Goal: Entertainment & Leisure: Consume media (video, audio)

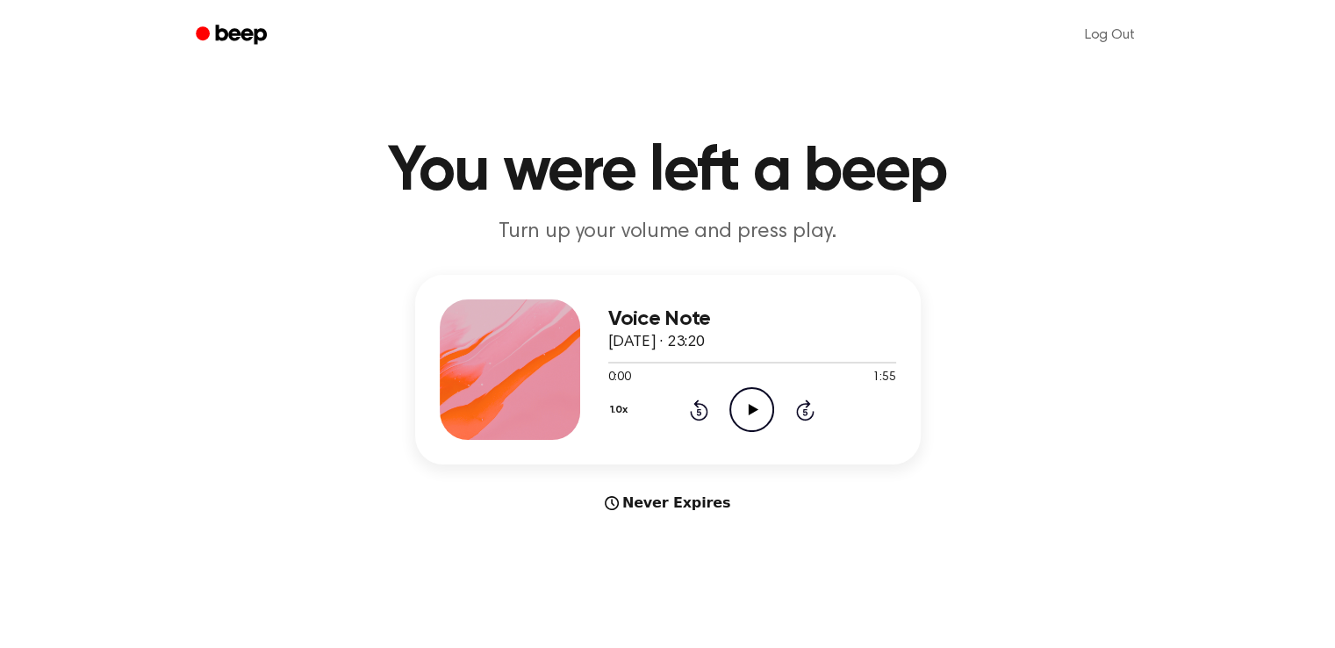
click at [744, 399] on icon "Play Audio" at bounding box center [751, 409] width 45 height 45
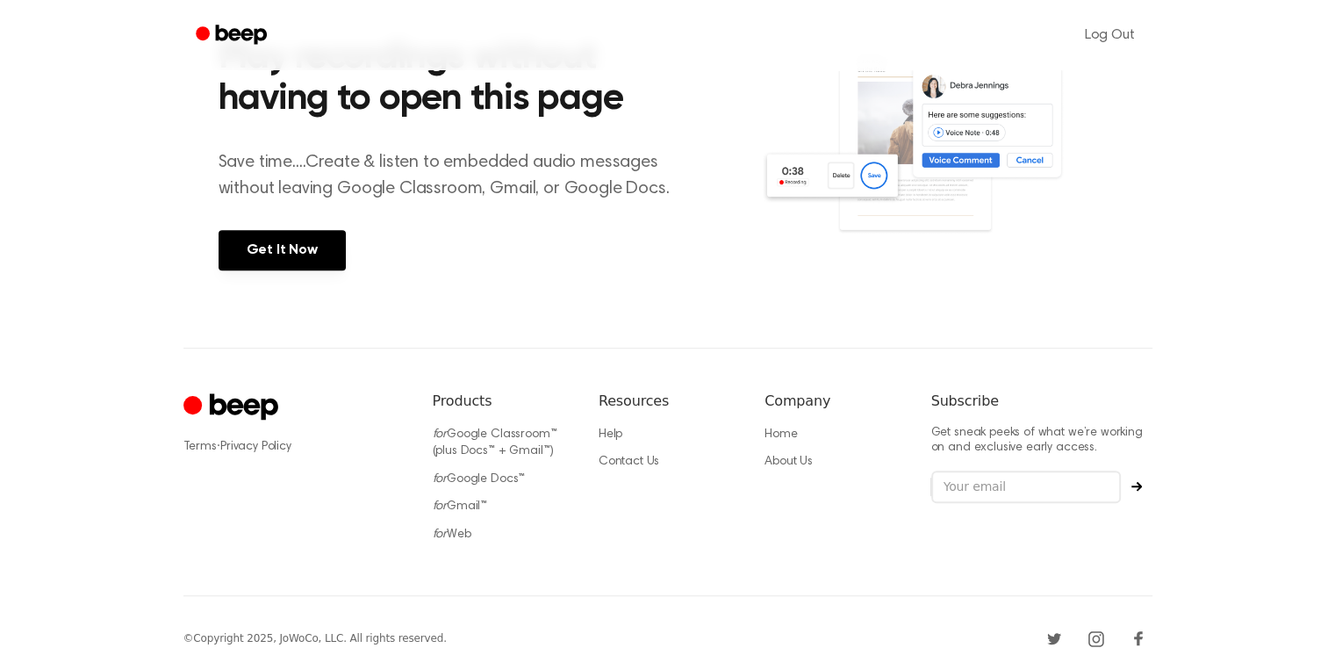
scroll to position [790, 0]
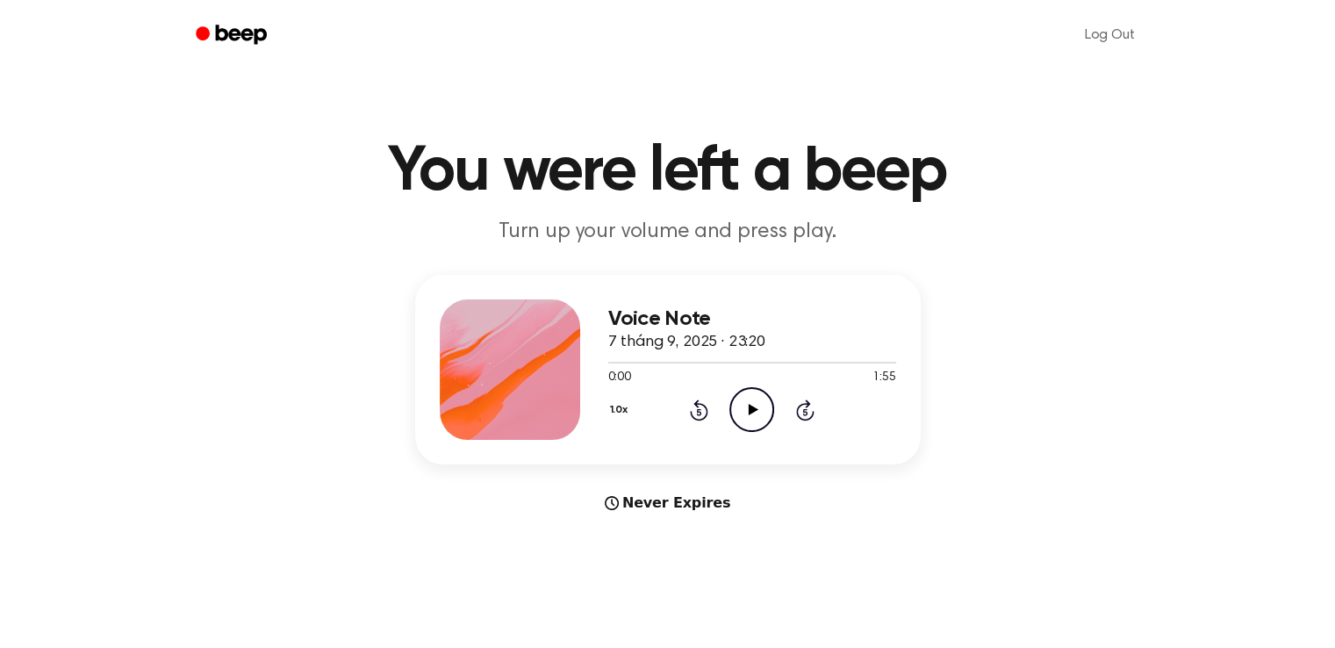
click at [755, 412] on icon "Play Audio" at bounding box center [751, 409] width 45 height 45
click at [756, 401] on icon "Pause Audio" at bounding box center [751, 409] width 45 height 45
click at [746, 391] on icon "Play Audio" at bounding box center [751, 409] width 45 height 45
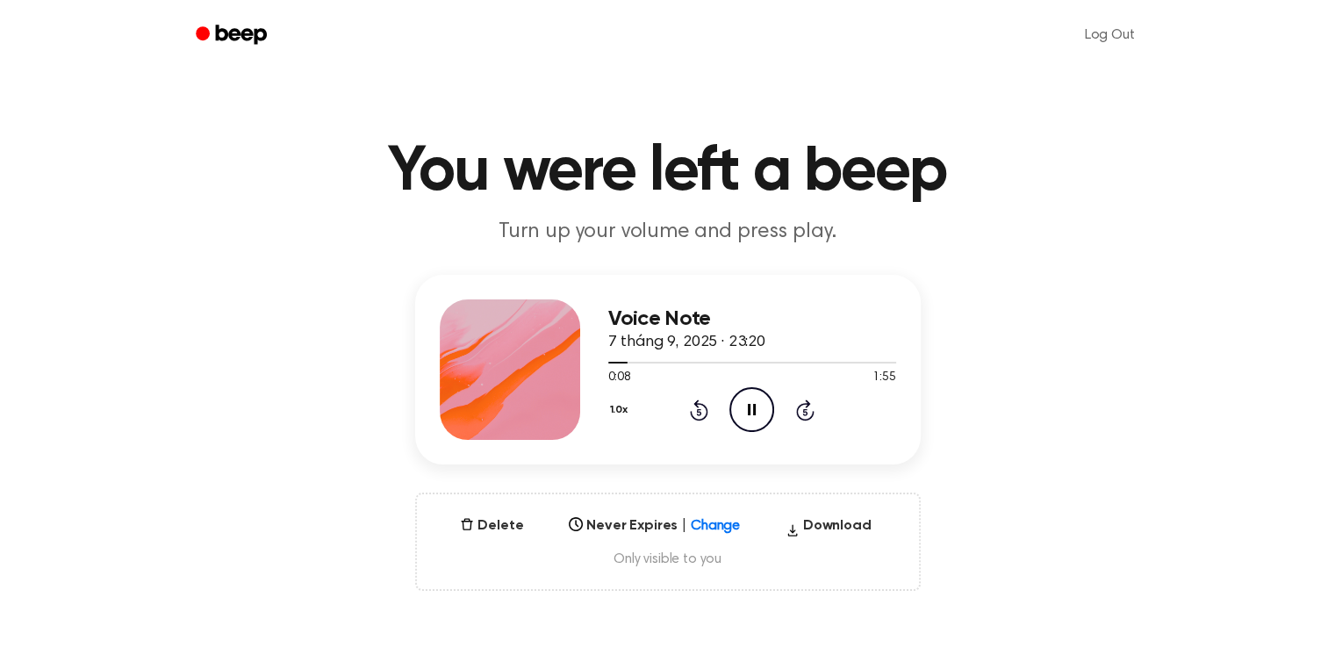
click at [804, 412] on icon at bounding box center [805, 411] width 4 height 7
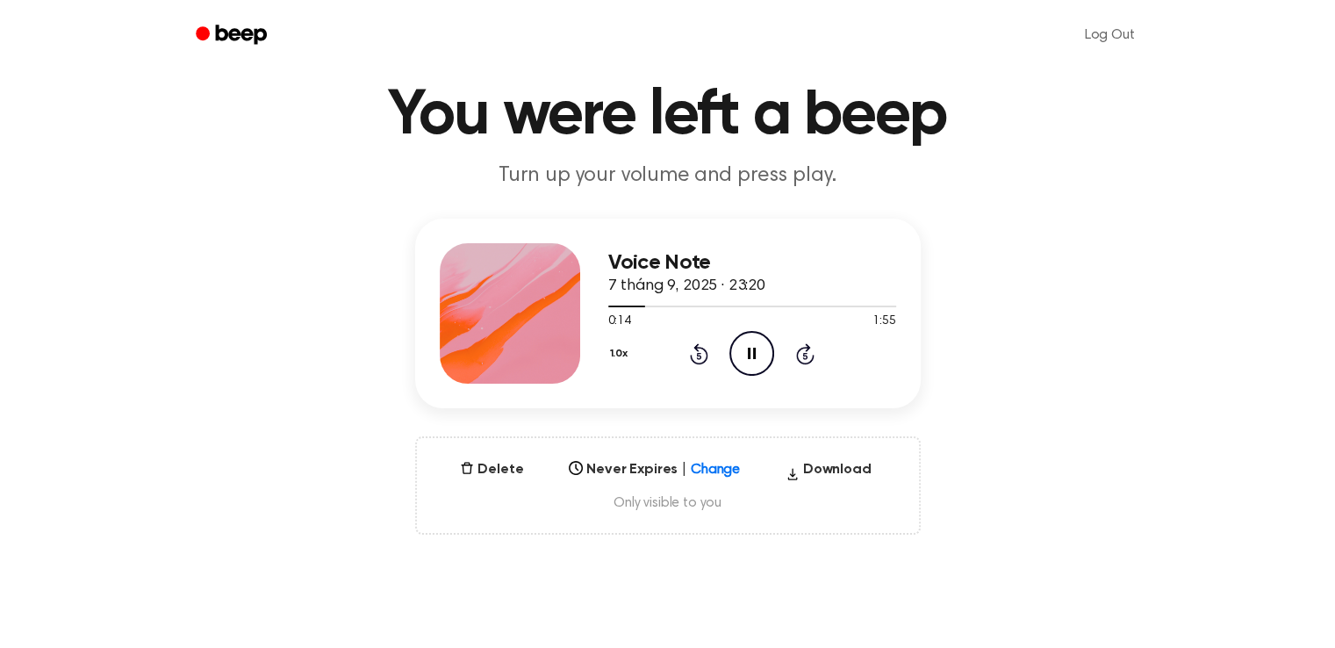
scroll to position [88, 0]
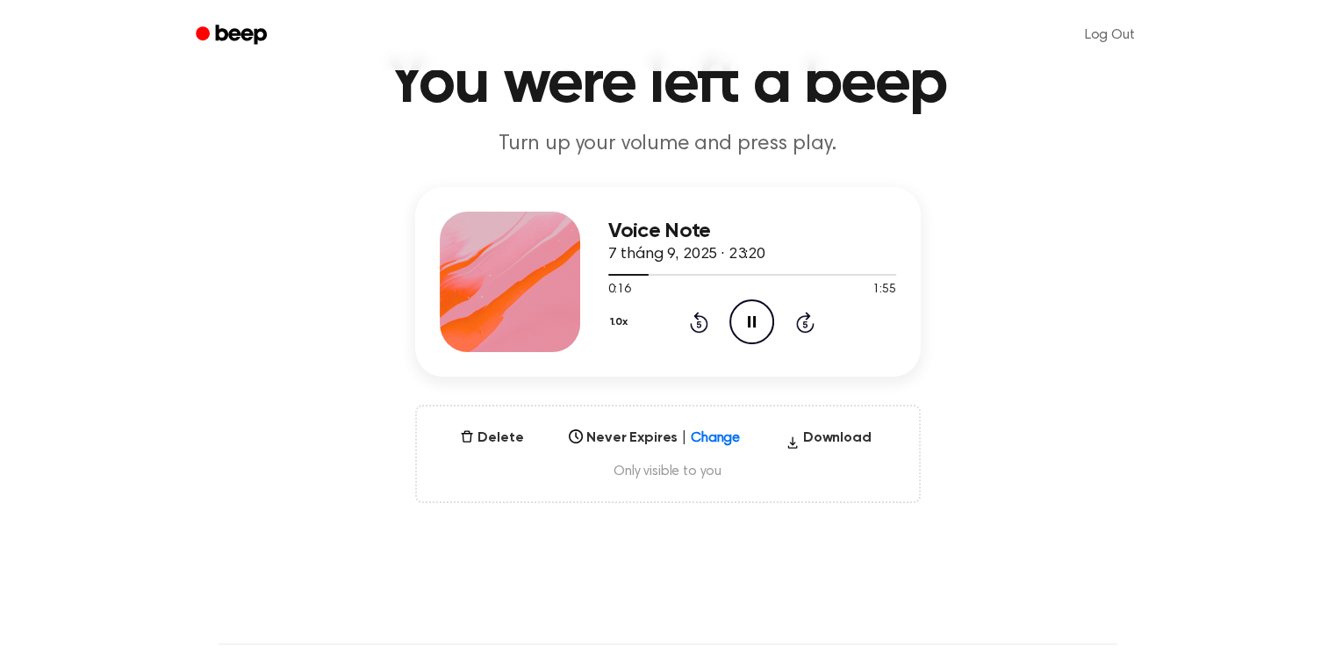
click at [660, 473] on span "Only visible to you" at bounding box center [668, 471] width 460 height 18
click at [700, 433] on div "Select..." at bounding box center [637, 432] width 133 height 17
click at [870, 550] on main "You were left a beep Turn up your volume and press play. Voice Note 7 tháng 9, …" at bounding box center [667, 475] width 1335 height 1126
click at [754, 325] on icon at bounding box center [752, 321] width 8 height 11
click at [701, 325] on icon "Rewind 5 seconds" at bounding box center [698, 322] width 19 height 23
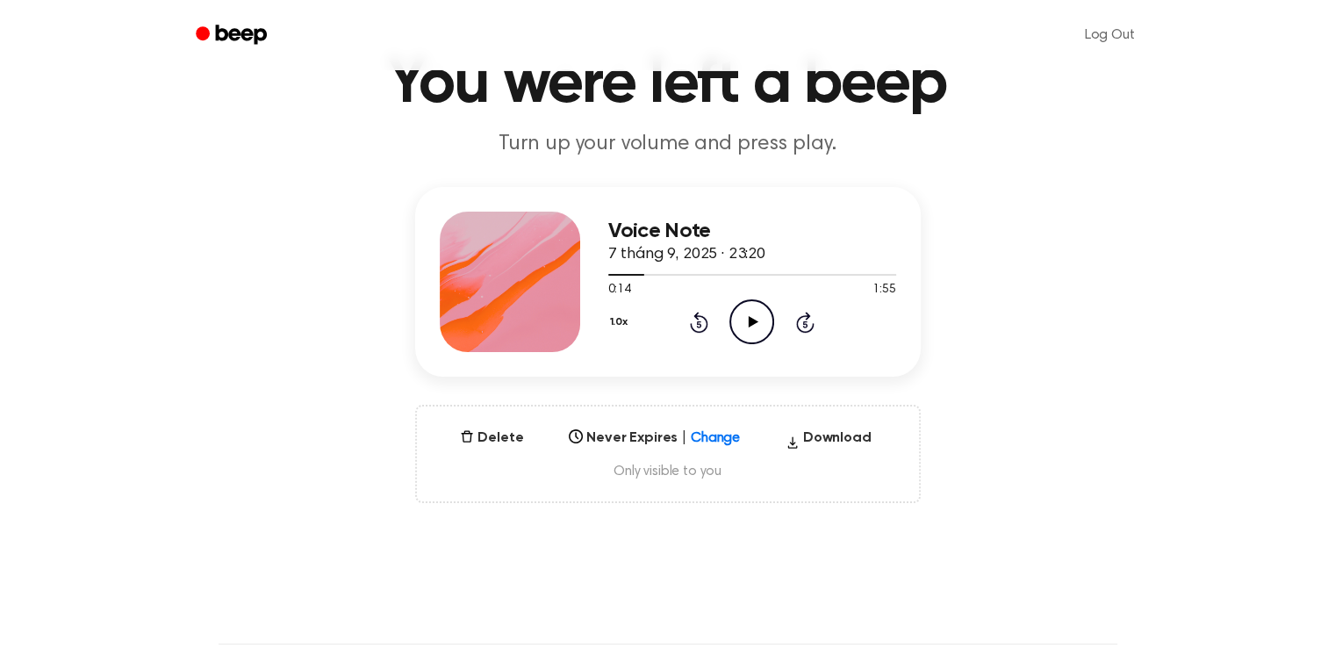
click at [760, 312] on icon "Play Audio" at bounding box center [751, 321] width 45 height 45
click at [699, 326] on icon "Rewind 5 seconds" at bounding box center [698, 322] width 19 height 23
click at [760, 324] on icon "Pause Audio" at bounding box center [751, 321] width 45 height 45
click at [695, 319] on icon "Rewind 5 seconds" at bounding box center [698, 322] width 19 height 23
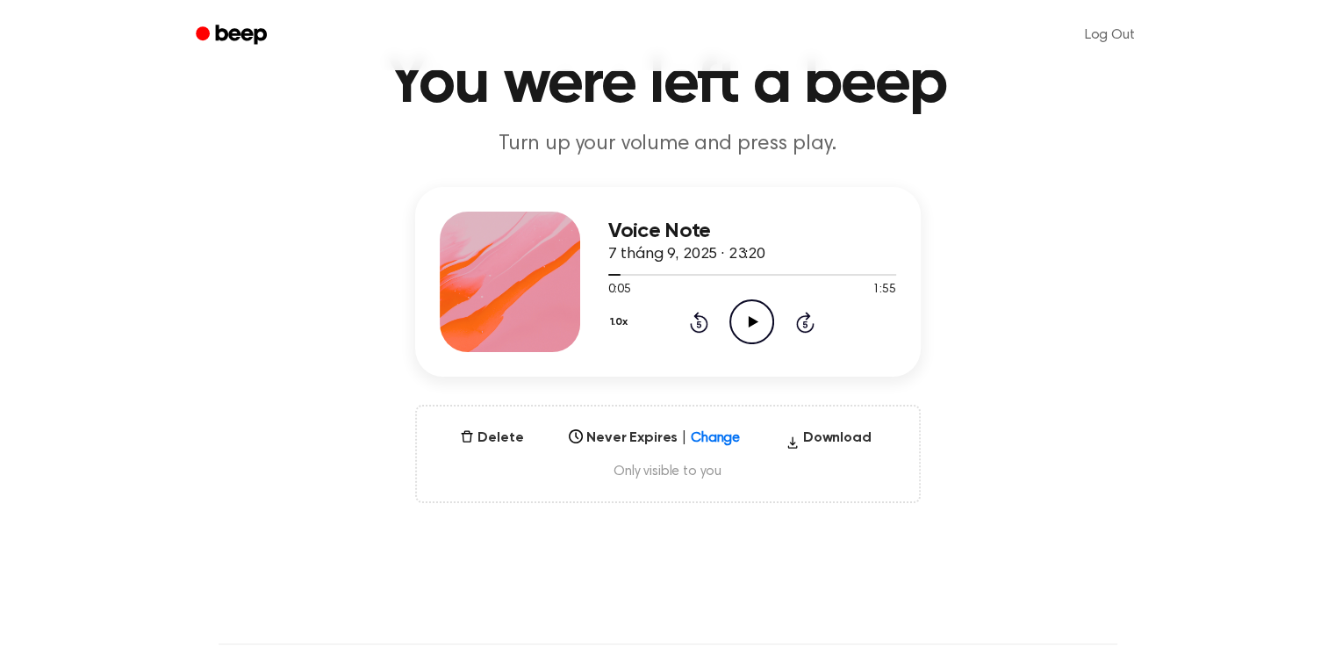
click at [743, 316] on icon "Play Audio" at bounding box center [751, 321] width 45 height 45
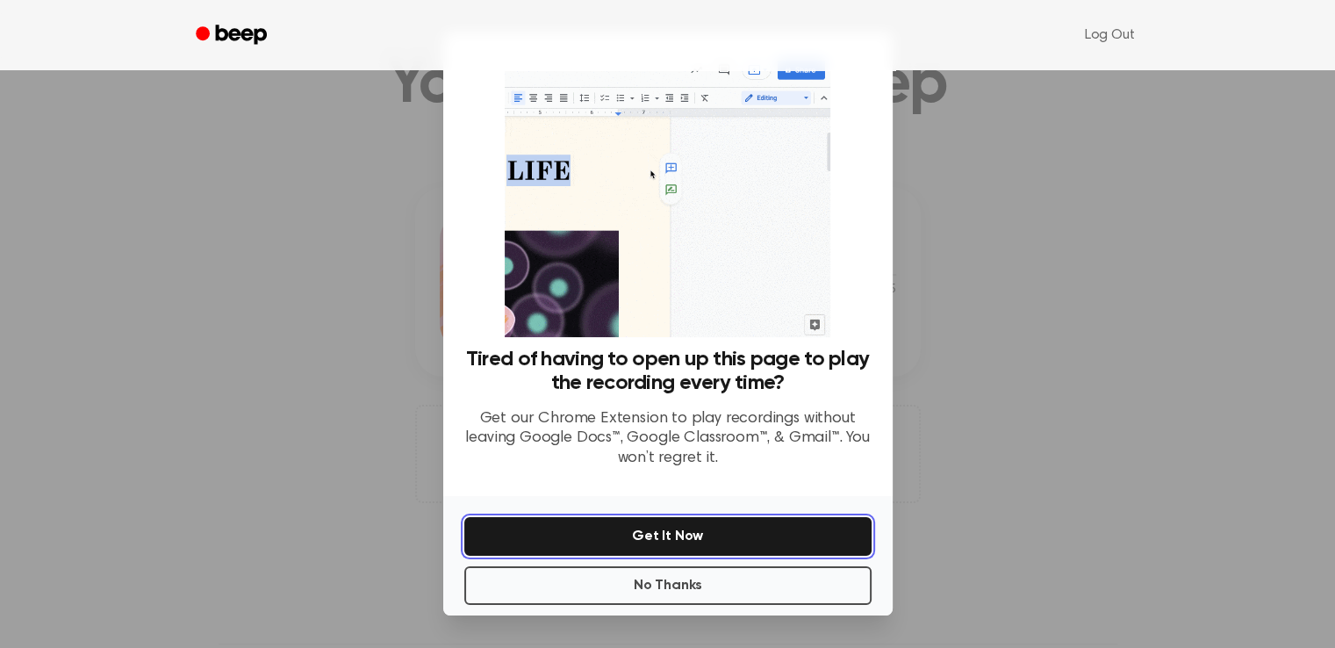
click at [785, 534] on button "Get It Now" at bounding box center [667, 536] width 407 height 39
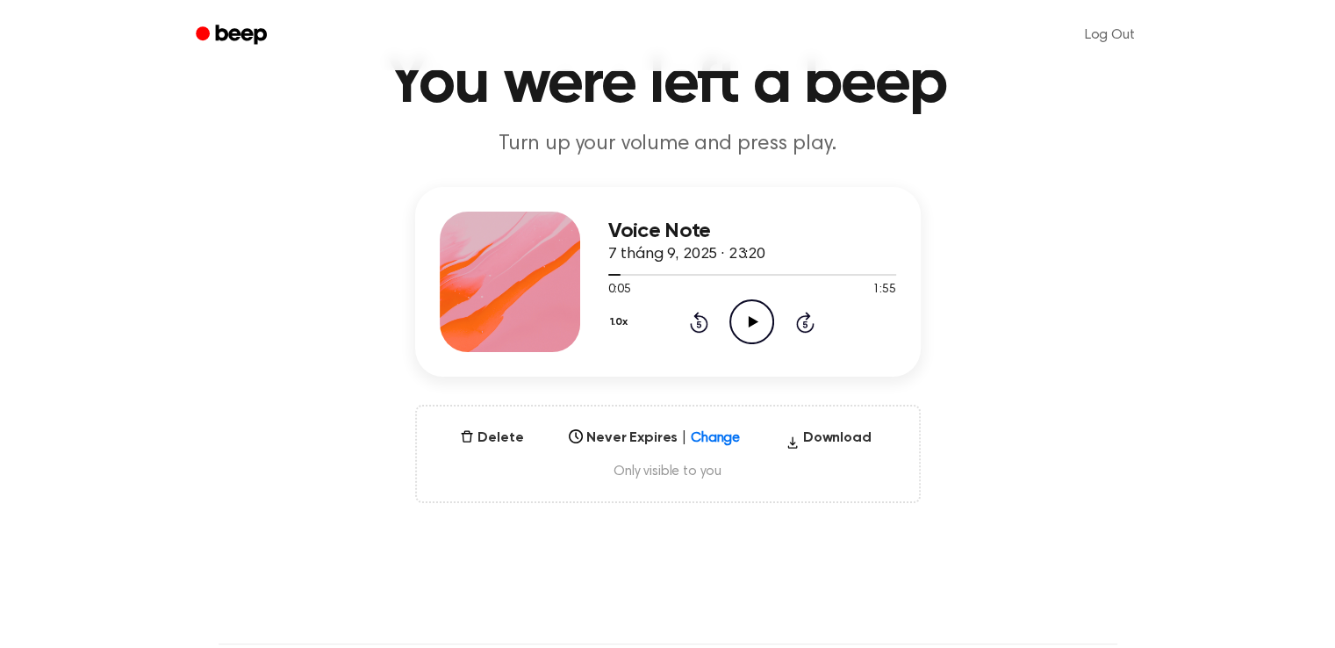
click at [756, 317] on icon "Play Audio" at bounding box center [751, 321] width 45 height 45
click at [761, 325] on icon "Pause Audio" at bounding box center [751, 321] width 45 height 45
click at [756, 306] on icon "Play Audio" at bounding box center [751, 321] width 45 height 45
click at [799, 321] on icon "Skip 5 seconds" at bounding box center [804, 322] width 19 height 23
click at [744, 326] on icon "Pause Audio" at bounding box center [751, 321] width 45 height 45
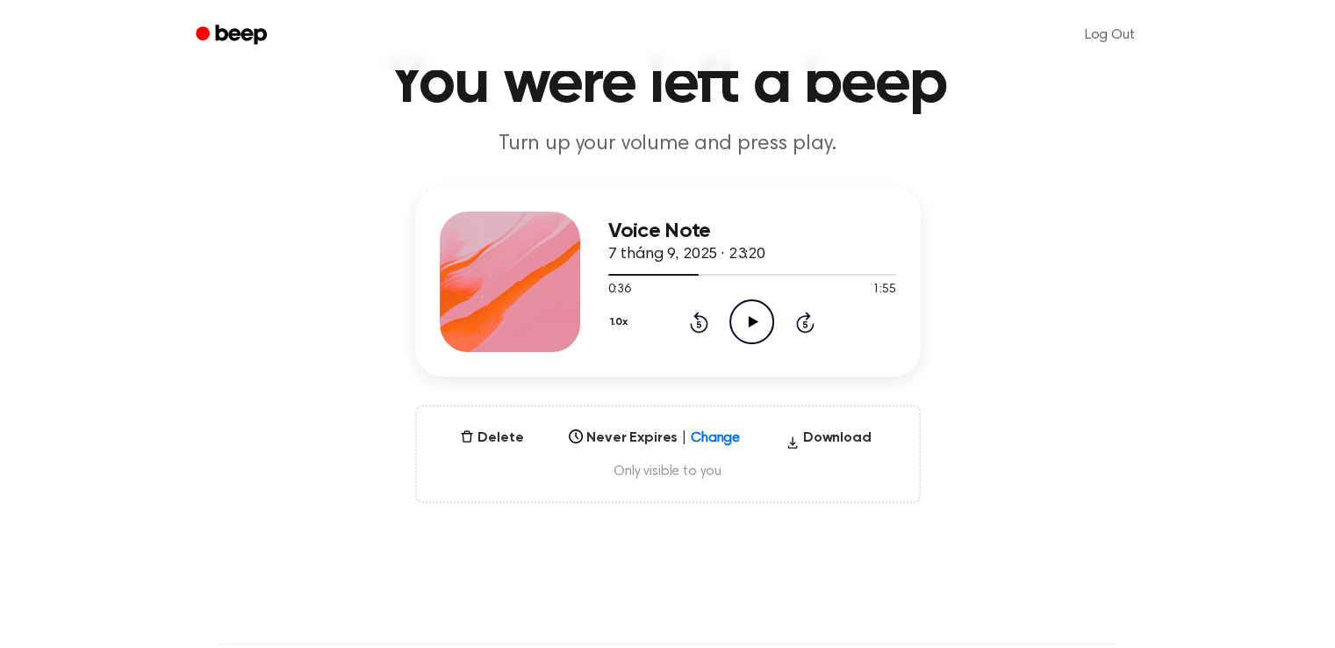
click at [744, 328] on icon "Play Audio" at bounding box center [751, 321] width 45 height 45
click at [744, 328] on icon "Pause Audio" at bounding box center [751, 321] width 45 height 45
click at [749, 321] on icon at bounding box center [754, 321] width 10 height 11
click at [742, 325] on icon "Pause Audio" at bounding box center [751, 321] width 45 height 45
click at [744, 323] on icon "Play Audio" at bounding box center [751, 321] width 45 height 45
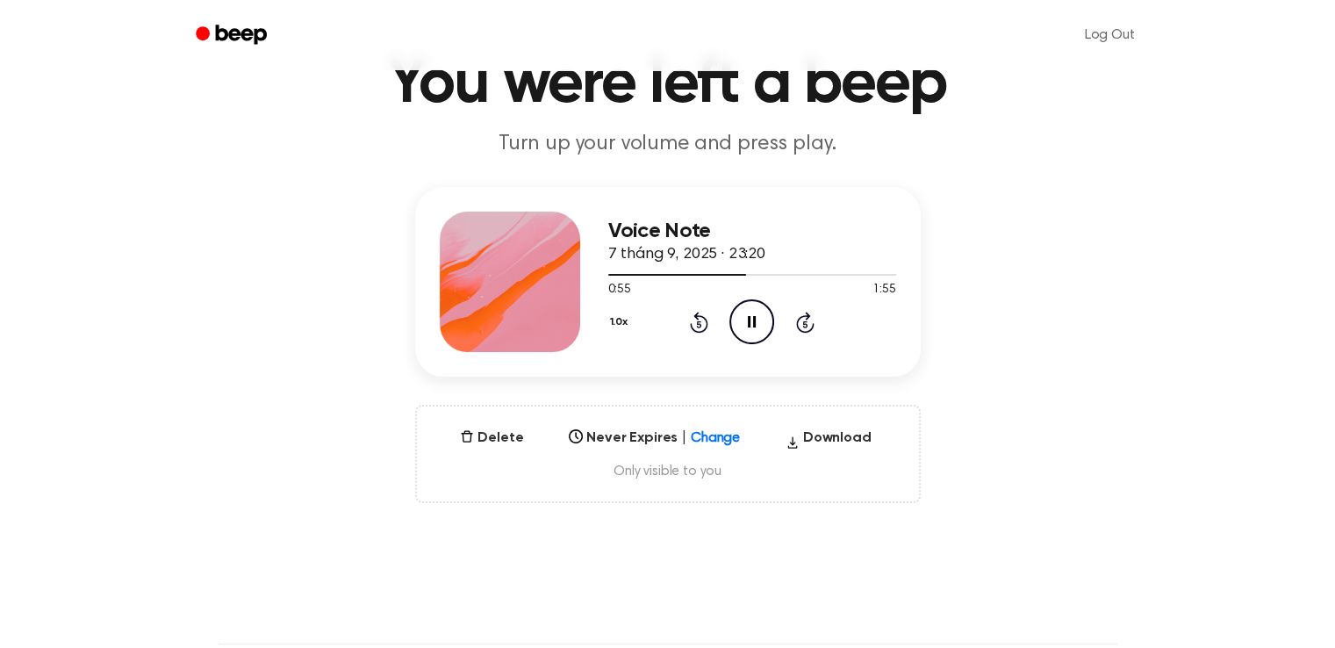
click at [755, 323] on icon at bounding box center [752, 321] width 8 height 11
click at [765, 320] on icon "Play Audio" at bounding box center [751, 321] width 45 height 45
click at [763, 322] on icon "Play Audio" at bounding box center [751, 321] width 45 height 45
click at [763, 322] on icon "Pause Audio" at bounding box center [751, 321] width 45 height 45
click at [744, 320] on icon "Play Audio" at bounding box center [751, 321] width 45 height 45
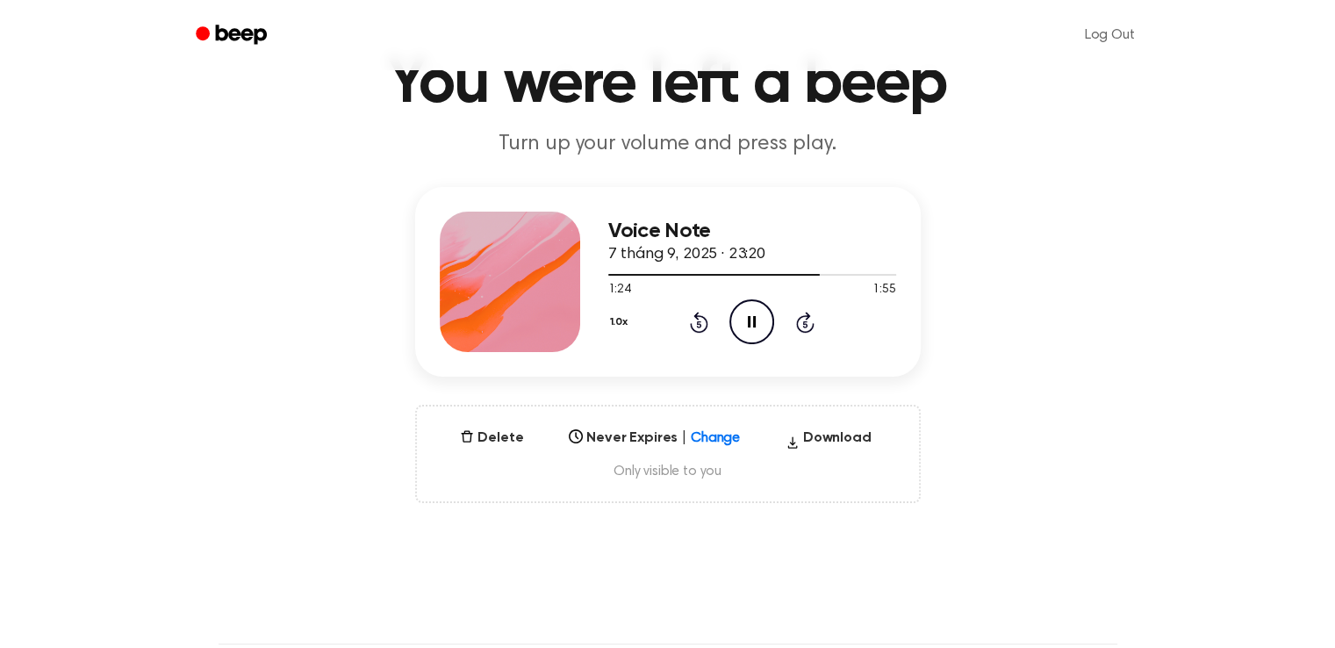
click at [737, 319] on icon "Pause Audio" at bounding box center [751, 321] width 45 height 45
click at [701, 317] on icon "Rewind 5 seconds" at bounding box center [698, 322] width 19 height 23
click at [776, 317] on div "1.0x Rewind 5 seconds Play Audio Skip 5 seconds" at bounding box center [752, 321] width 288 height 45
click at [762, 317] on icon "Play Audio" at bounding box center [751, 321] width 45 height 45
click at [706, 316] on icon "Rewind 5 seconds" at bounding box center [698, 322] width 19 height 23
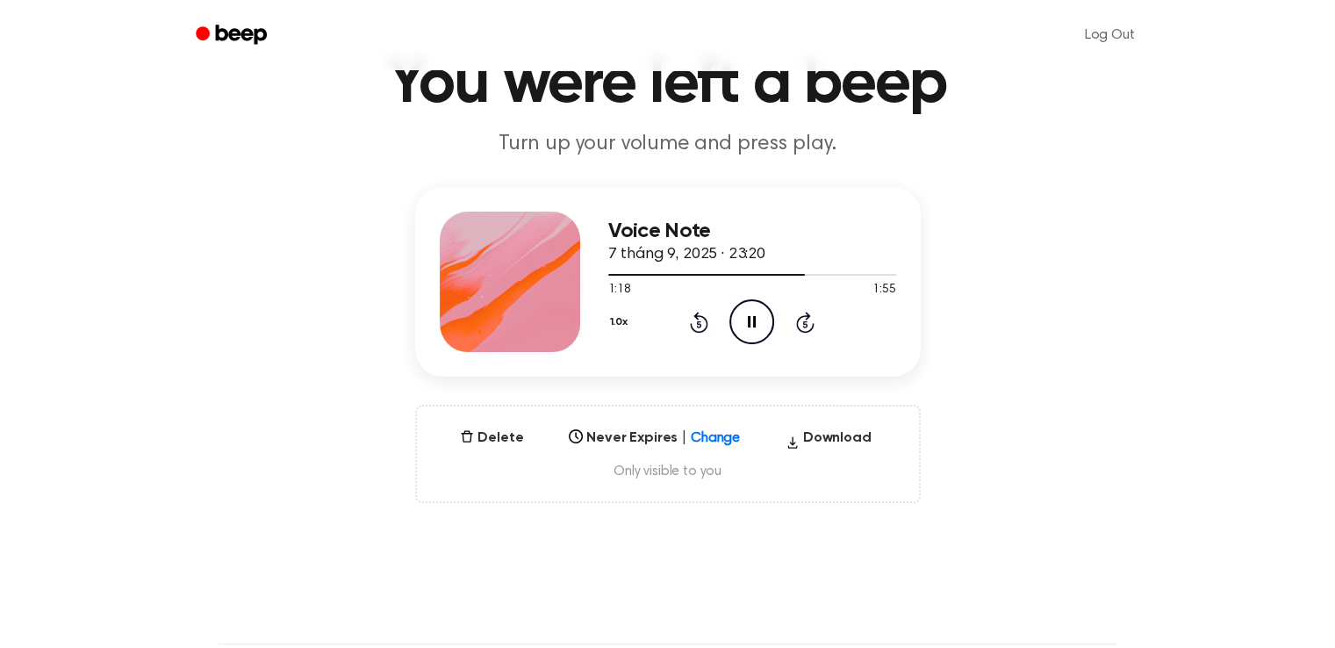
click at [753, 324] on icon at bounding box center [752, 321] width 8 height 11
click at [740, 318] on icon "Play Audio" at bounding box center [751, 321] width 45 height 45
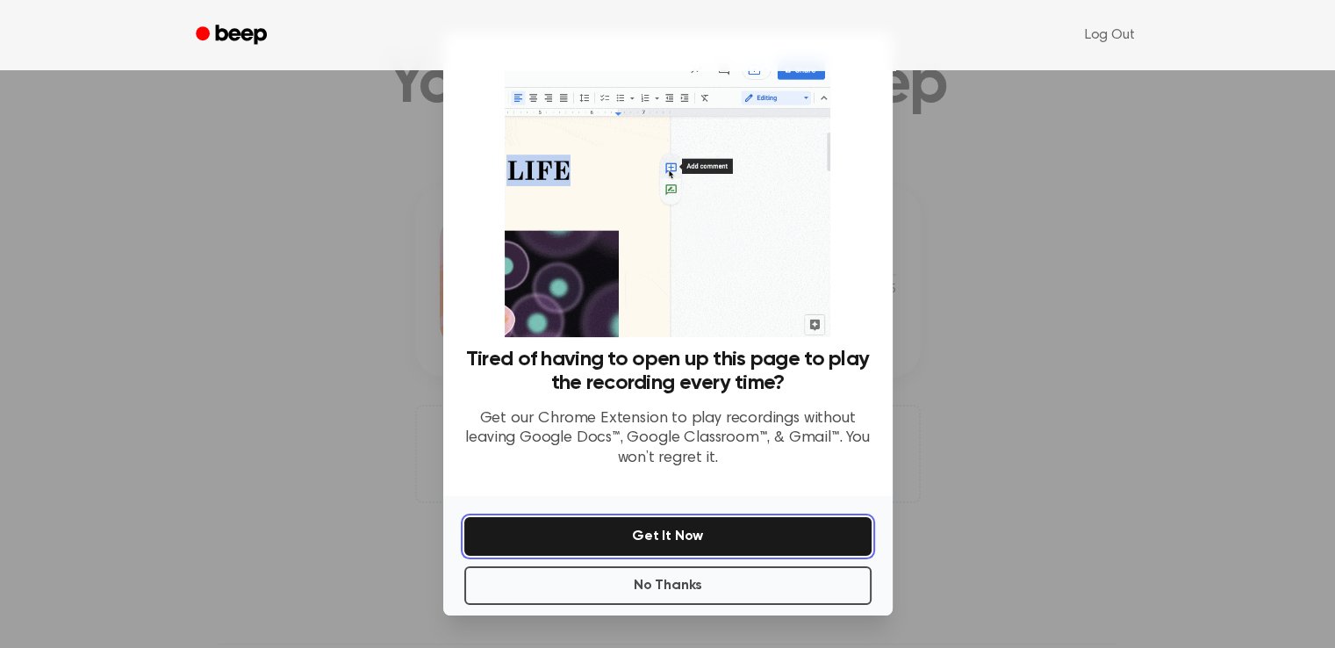
click at [777, 530] on button "Get It Now" at bounding box center [667, 536] width 407 height 39
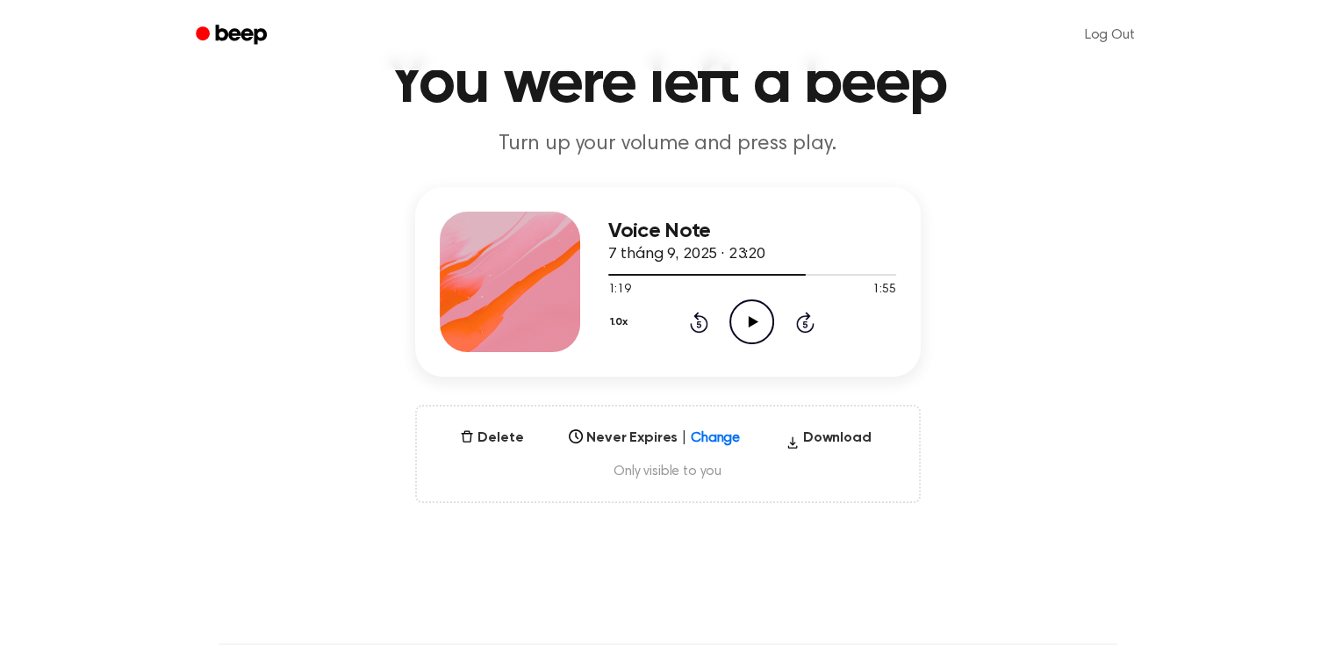
click at [761, 320] on icon "Play Audio" at bounding box center [751, 321] width 45 height 45
click at [760, 310] on icon "Pause Audio" at bounding box center [751, 321] width 45 height 45
click at [757, 308] on icon "Play Audio" at bounding box center [751, 321] width 45 height 45
click at [758, 328] on icon "Pause Audio" at bounding box center [751, 321] width 45 height 45
click at [744, 321] on icon "Play Audio" at bounding box center [751, 321] width 45 height 45
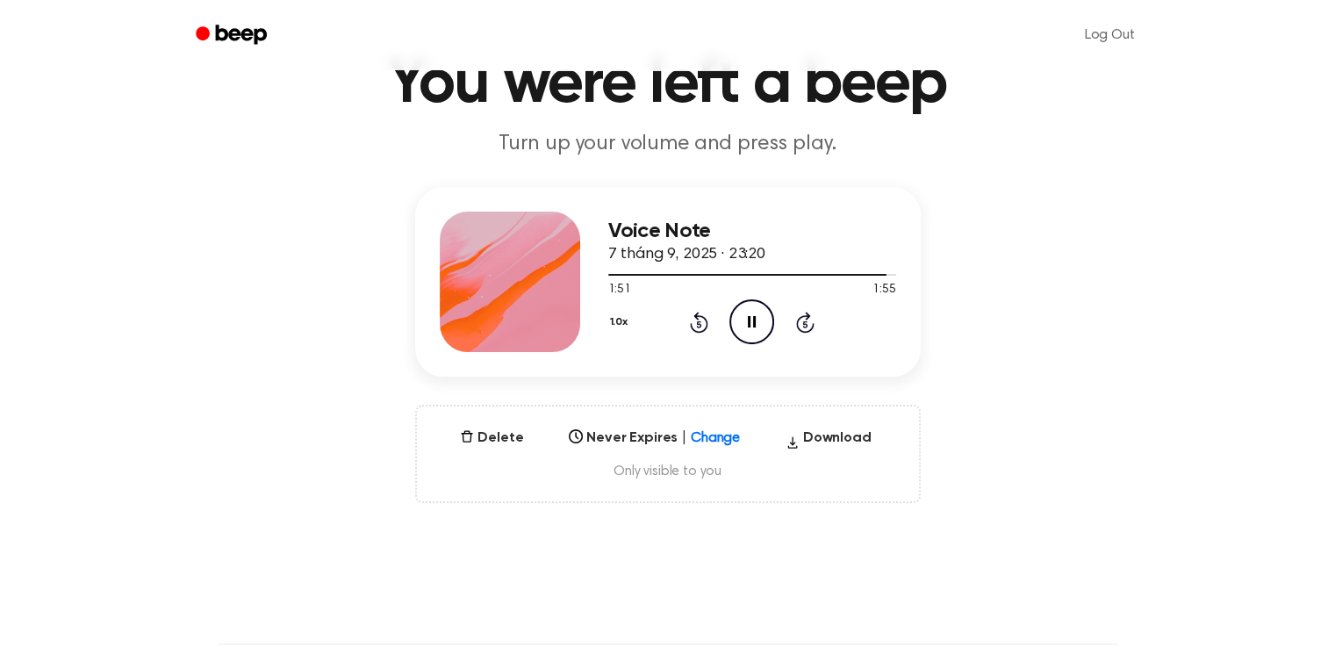
click at [744, 321] on icon "Pause Audio" at bounding box center [751, 321] width 45 height 45
click at [740, 328] on icon "Play Audio" at bounding box center [751, 321] width 45 height 45
